Goal: Task Accomplishment & Management: Manage account settings

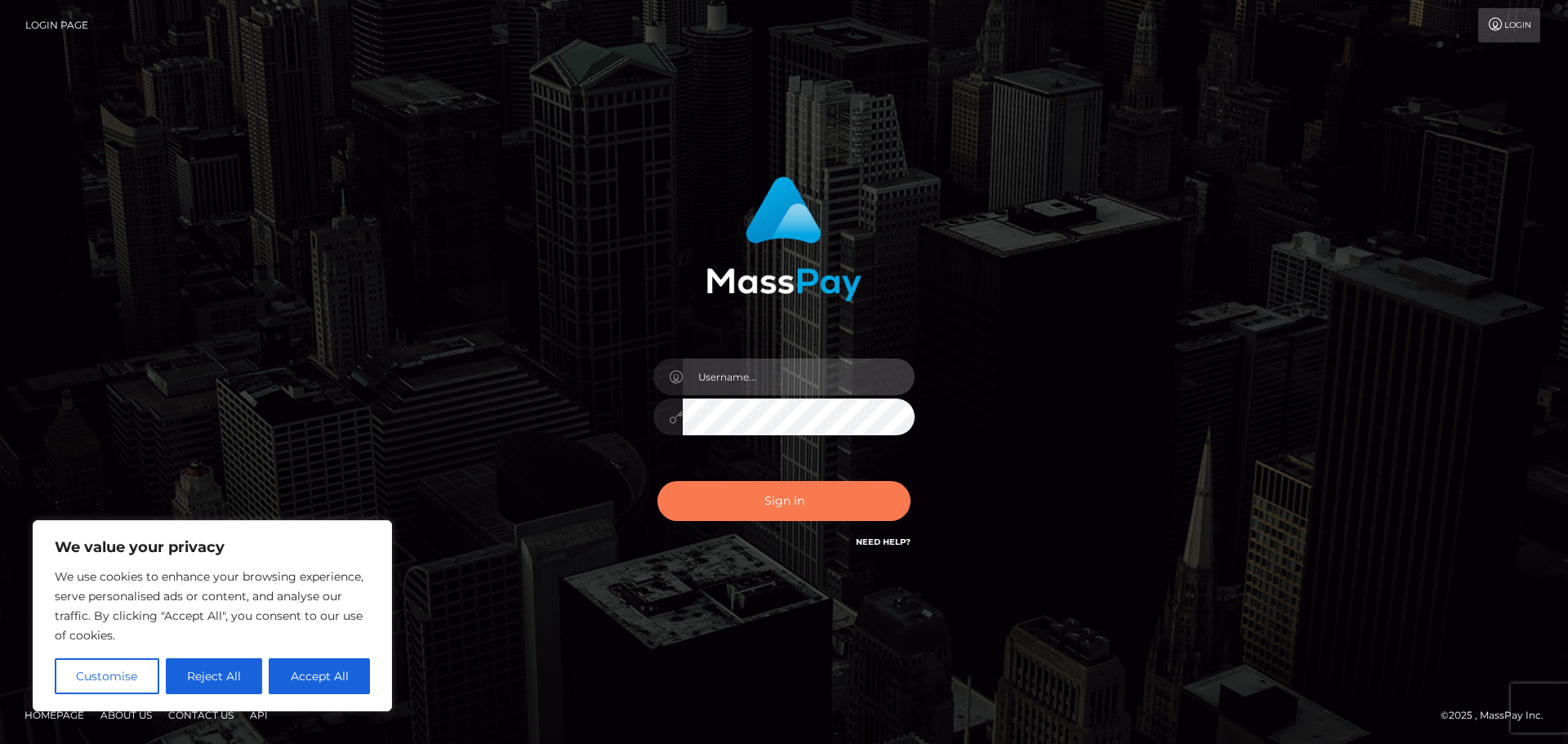
type input "[PERSON_NAME].rollacan"
click at [847, 500] on button "Sign in" at bounding box center [784, 501] width 253 height 40
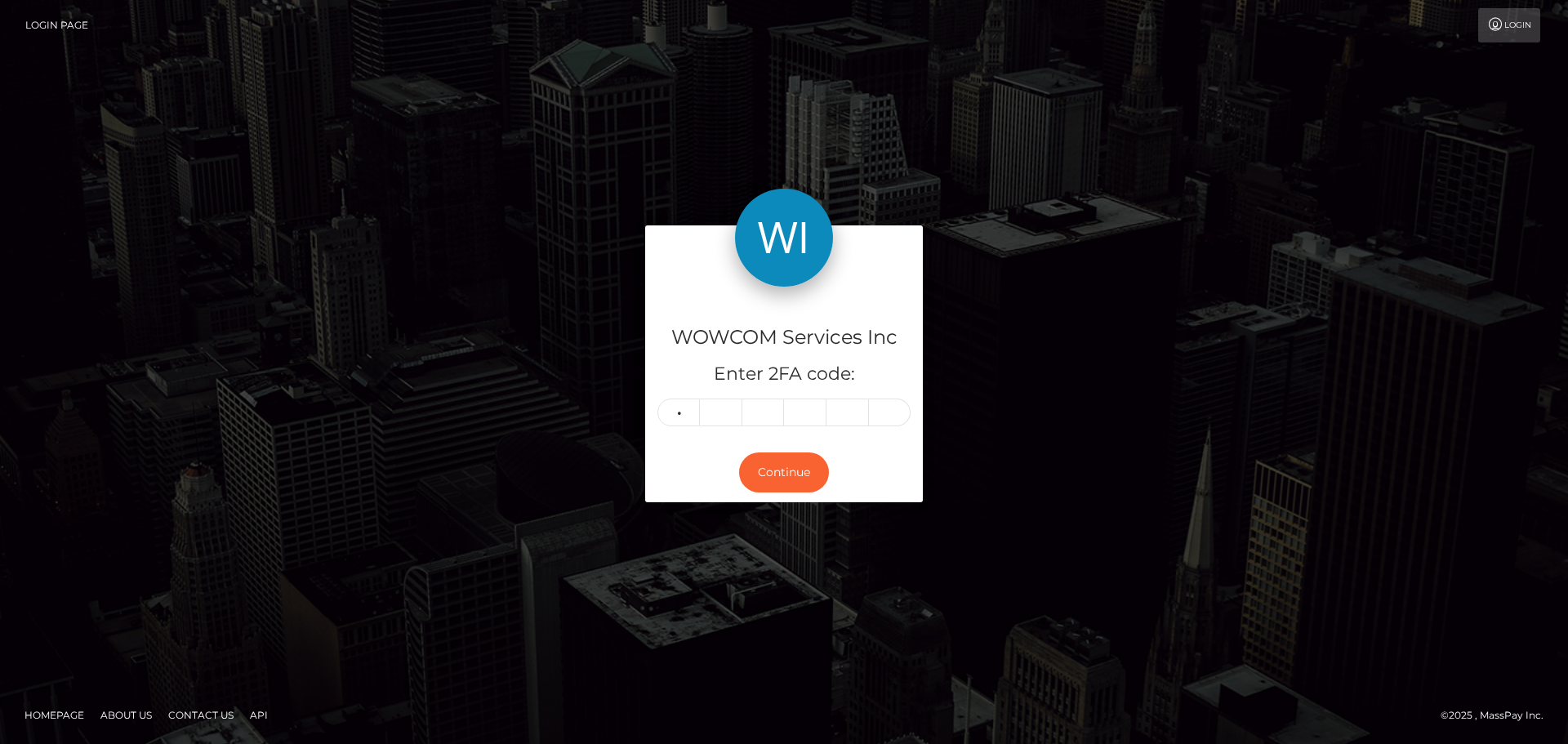
type input "6"
type input "5"
type input "7"
type input "8"
type input "3"
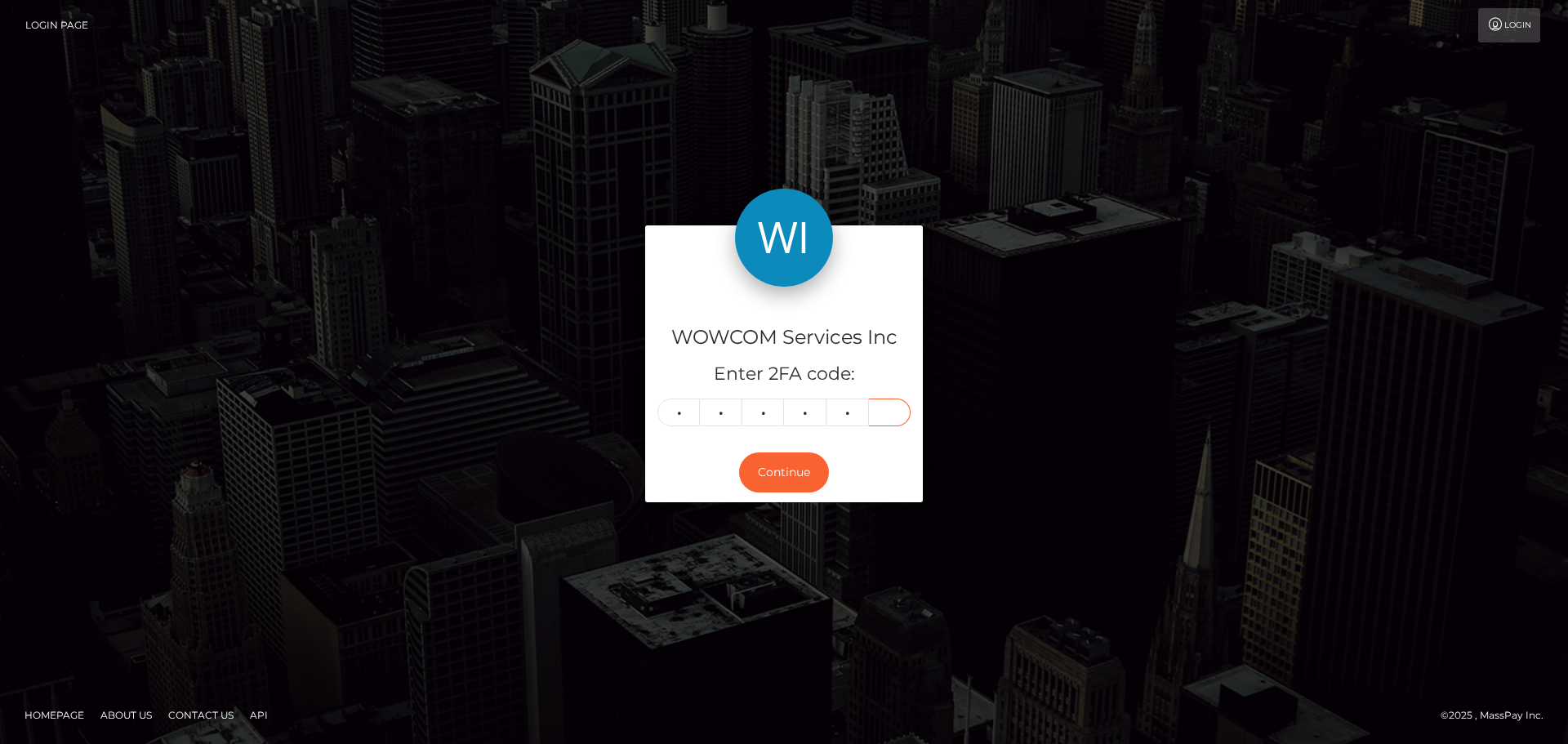
type input "6"
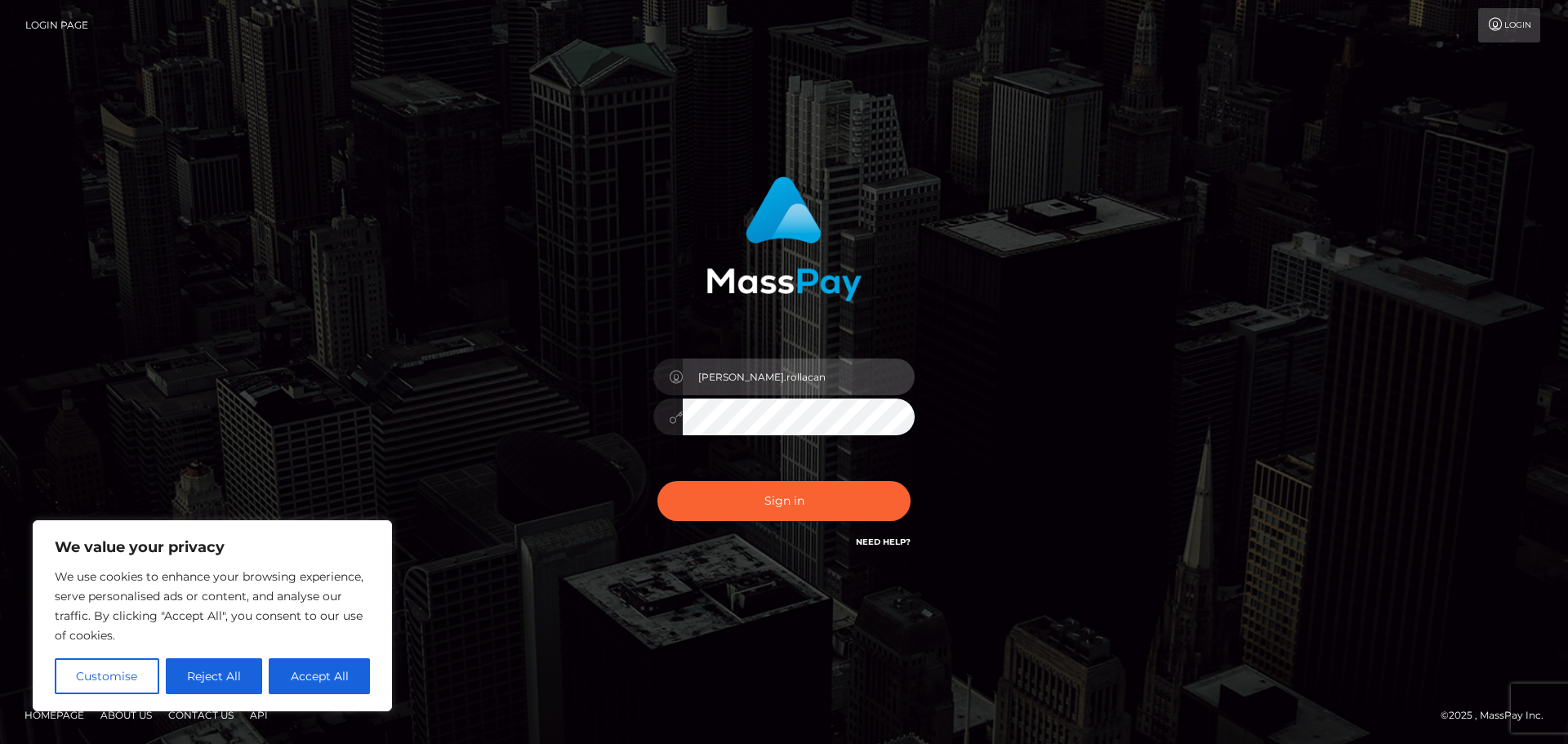
click at [795, 377] on input "[PERSON_NAME].rollacan" at bounding box center [798, 376] width 232 height 36
type input "[PERSON_NAME].wowcan2"
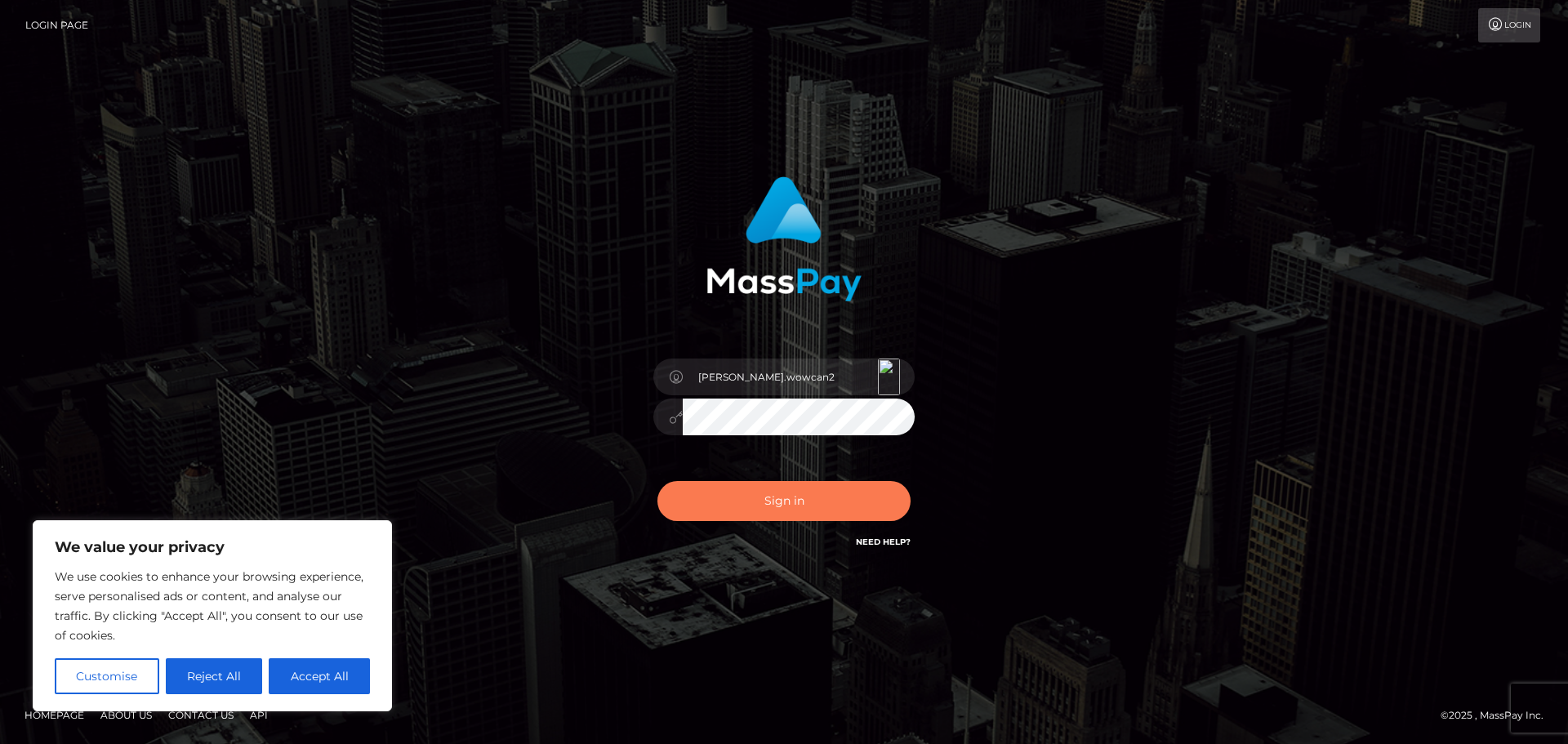
click at [837, 511] on button "Sign in" at bounding box center [784, 501] width 253 height 40
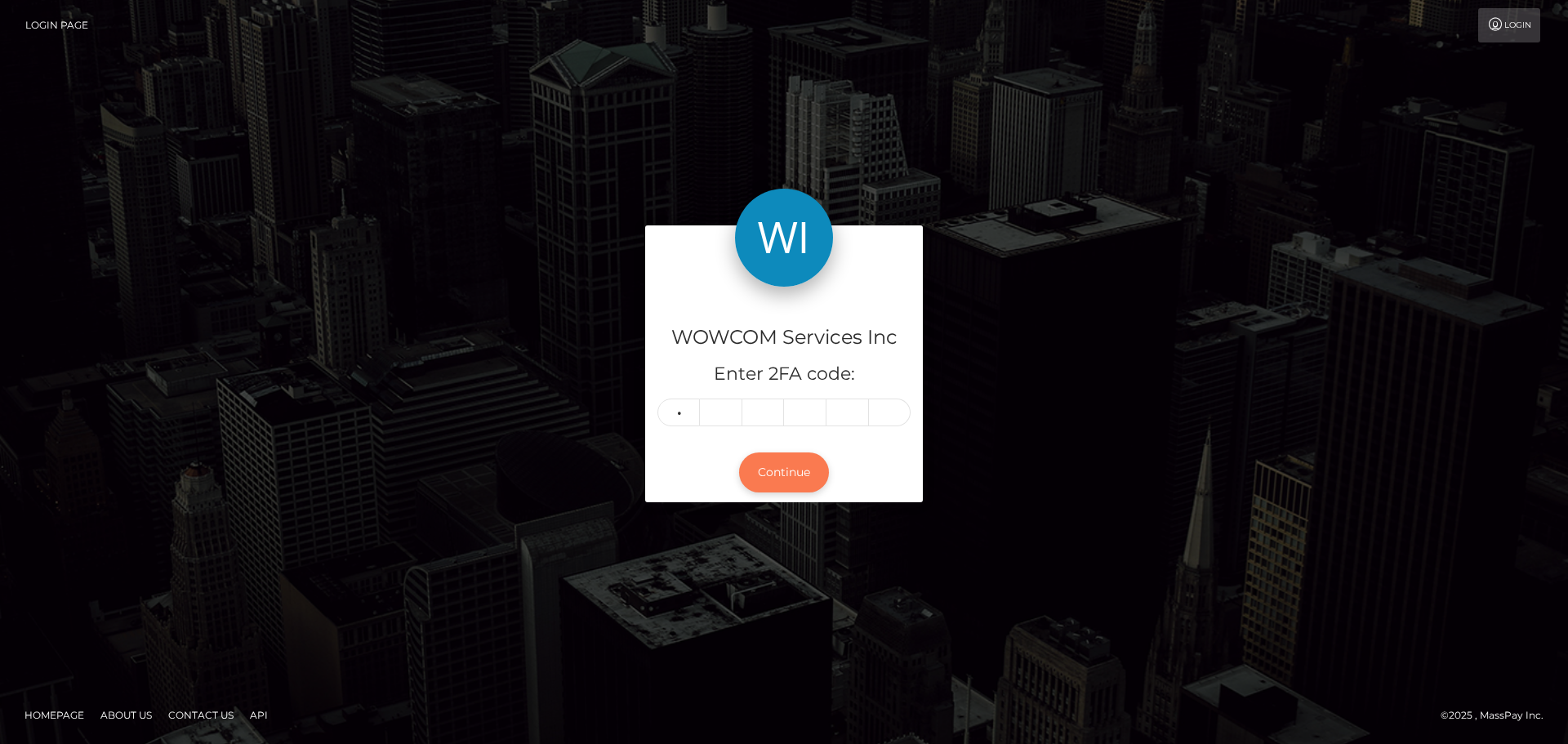
type input "3"
type input "9"
type input "4"
type input "5"
type input "7"
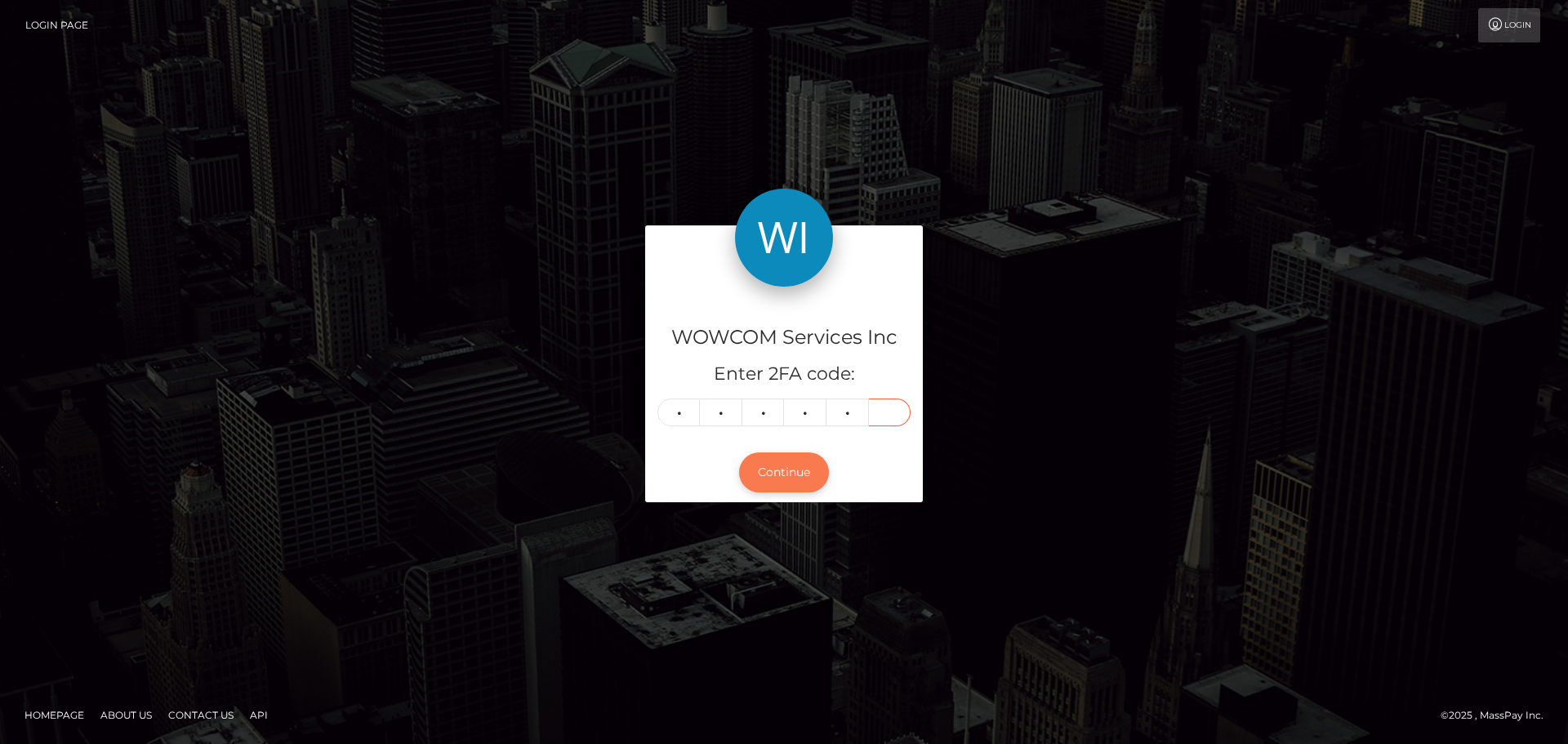
type input "9"
